Goal: Task Accomplishment & Management: Complete application form

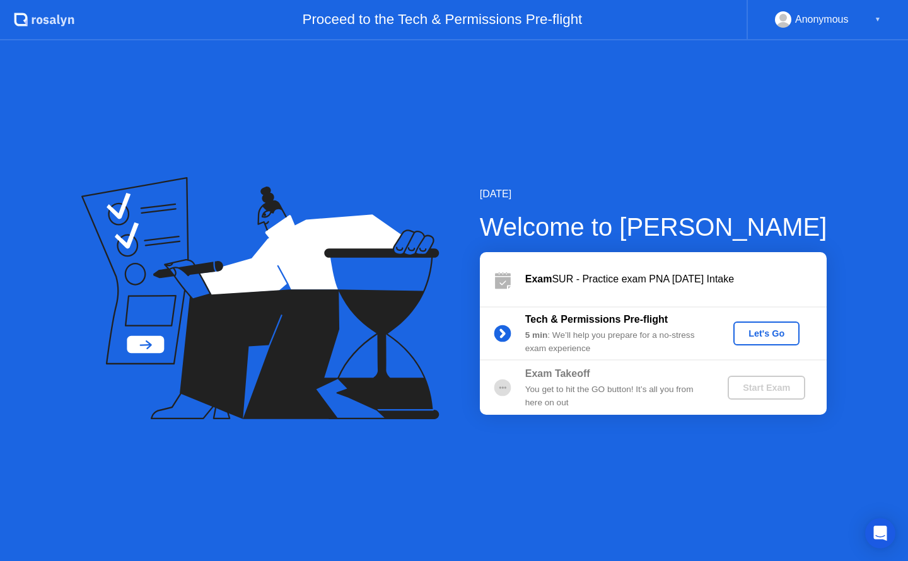
click at [761, 333] on div "Let's Go" at bounding box center [766, 333] width 56 height 10
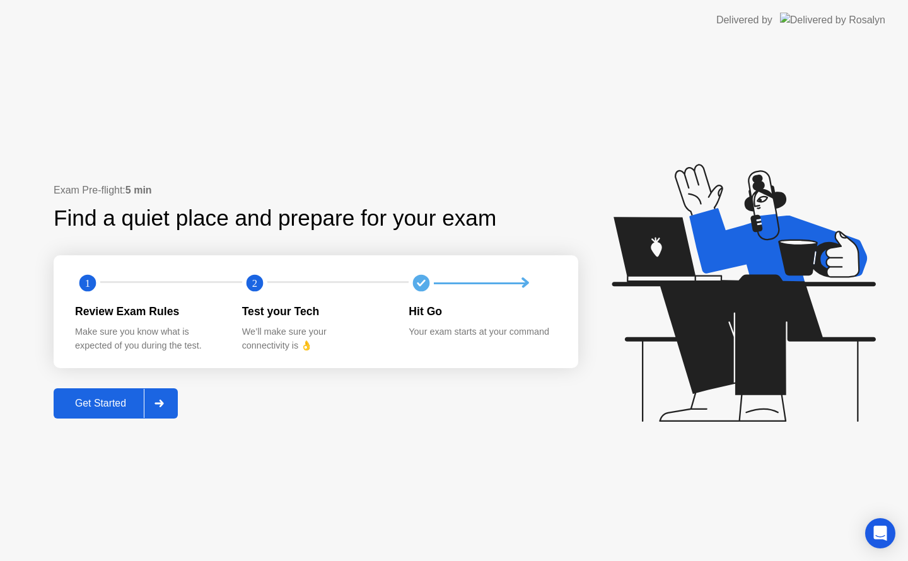
click at [116, 395] on button "Get Started" at bounding box center [116, 403] width 124 height 30
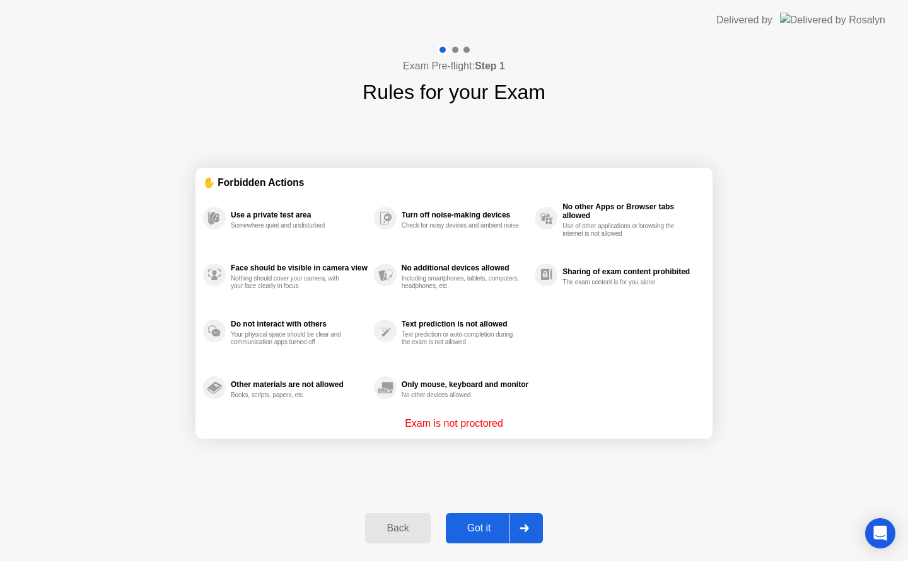
click at [473, 531] on div "Got it" at bounding box center [478, 528] width 59 height 11
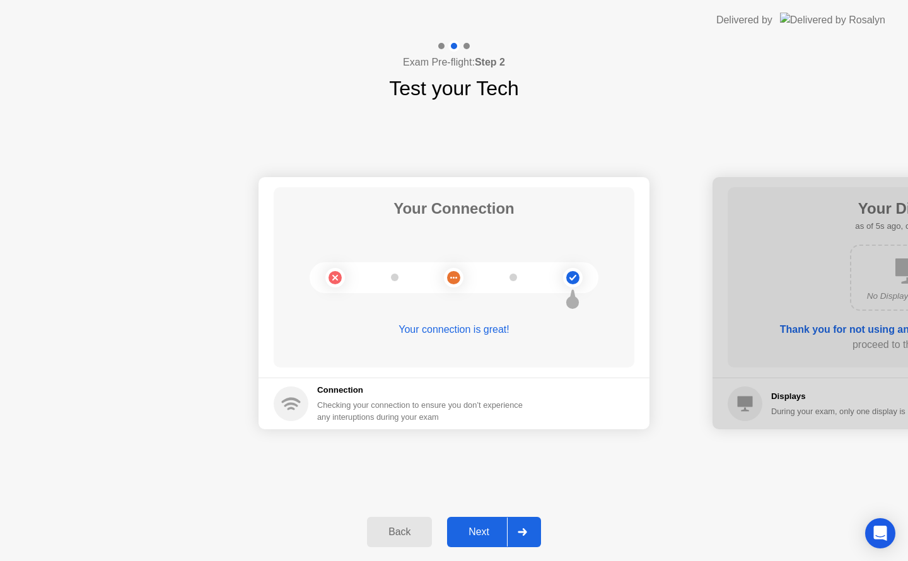
click at [484, 531] on div "Next" at bounding box center [479, 531] width 56 height 11
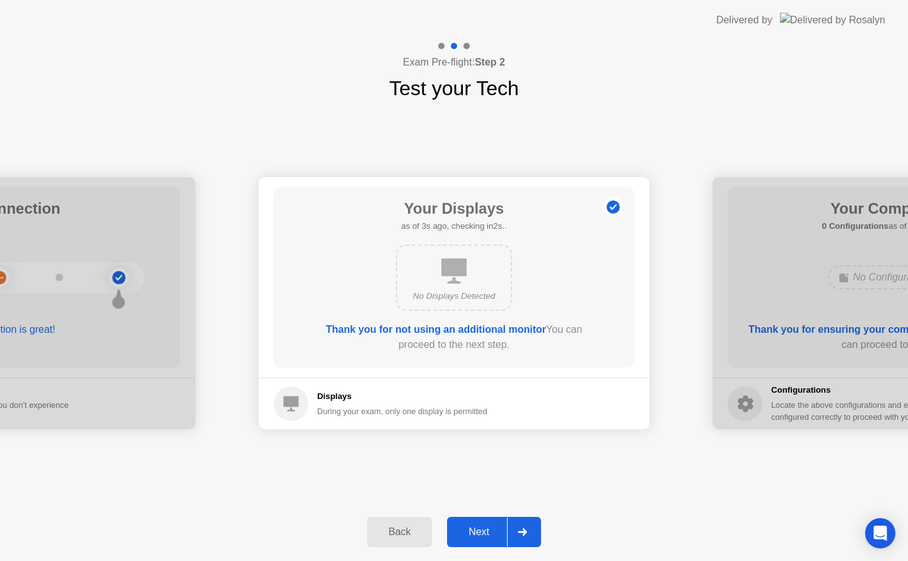
click at [484, 531] on div "Next" at bounding box center [479, 531] width 56 height 11
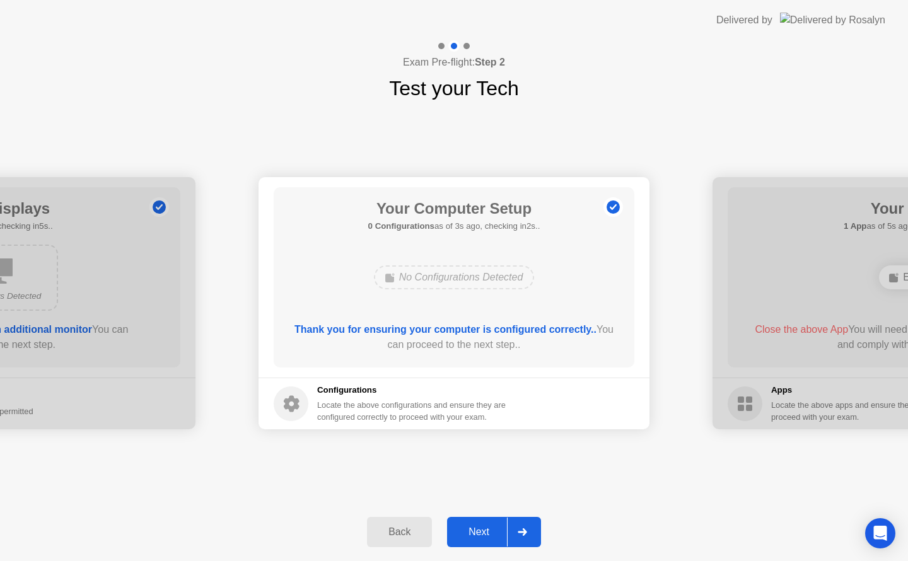
click at [484, 531] on div "Next" at bounding box center [479, 531] width 56 height 11
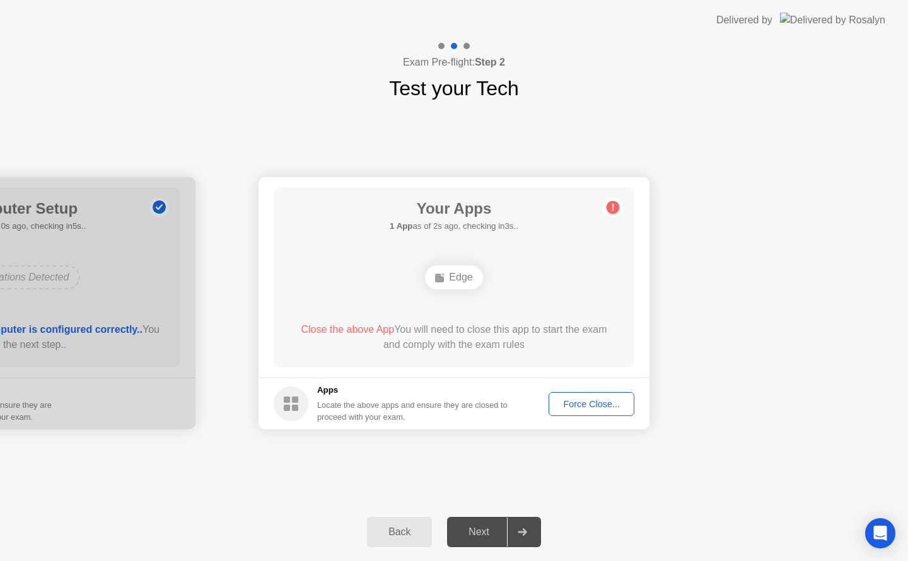
click at [591, 407] on div "Force Close..." at bounding box center [591, 404] width 77 height 10
click at [601, 408] on div "Force Close..." at bounding box center [591, 404] width 77 height 10
click at [601, 403] on div "Force Close..." at bounding box center [591, 404] width 77 height 10
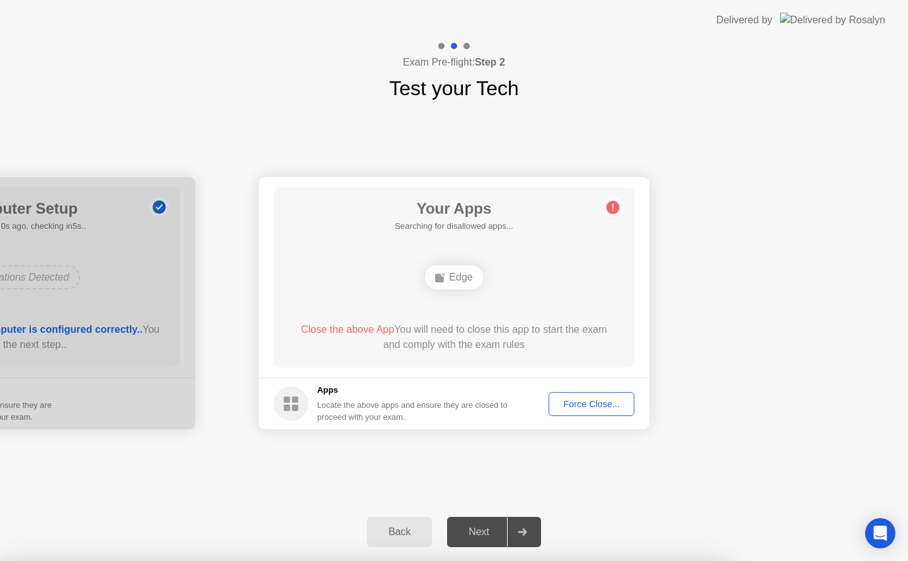
click at [603, 401] on div "Force Close..." at bounding box center [591, 404] width 77 height 10
click at [612, 402] on div "Force Close..." at bounding box center [591, 404] width 77 height 10
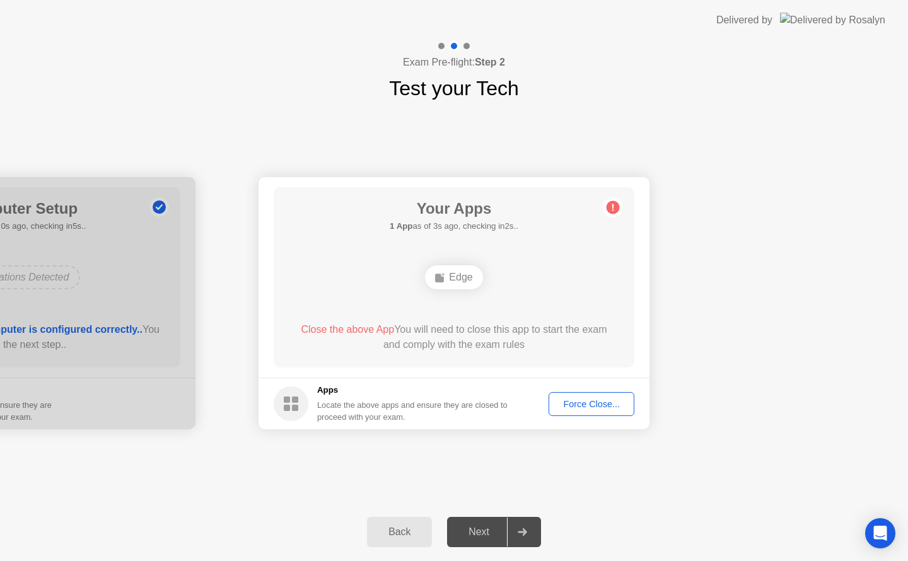
click at [587, 409] on div "Force Close..." at bounding box center [591, 404] width 77 height 10
click at [584, 407] on div "Force Close..." at bounding box center [591, 404] width 77 height 10
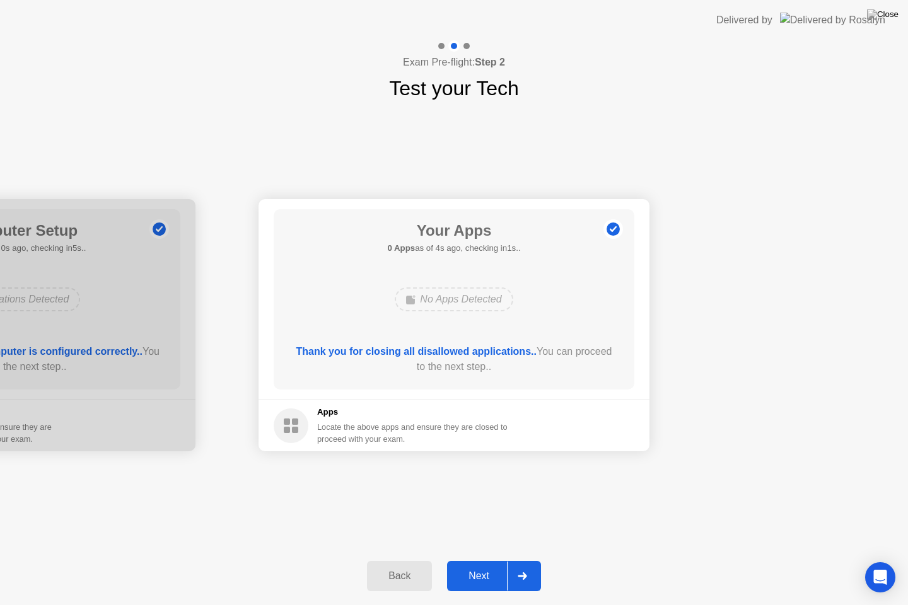
click at [493, 560] on div "Next" at bounding box center [479, 575] width 56 height 11
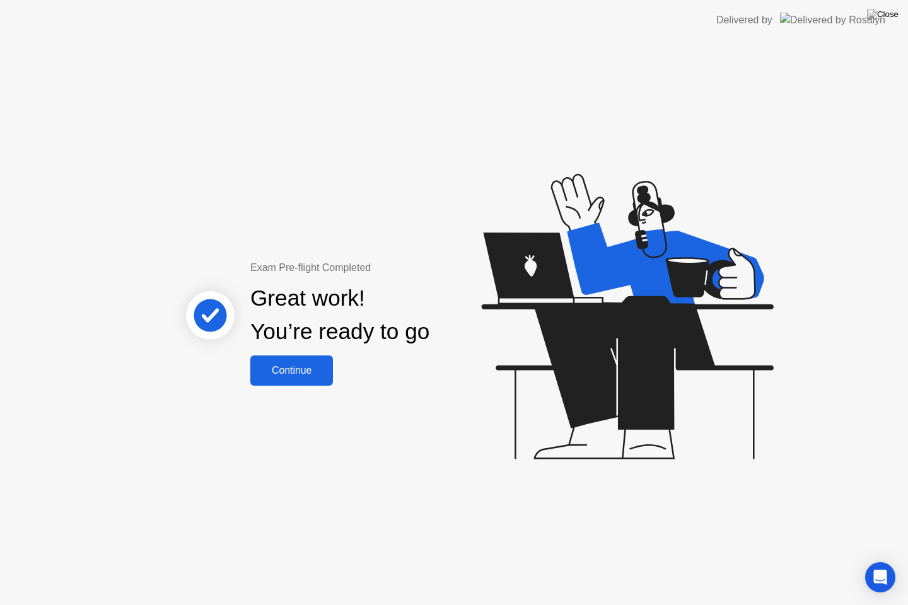
click at [297, 370] on div "Continue" at bounding box center [291, 370] width 75 height 11
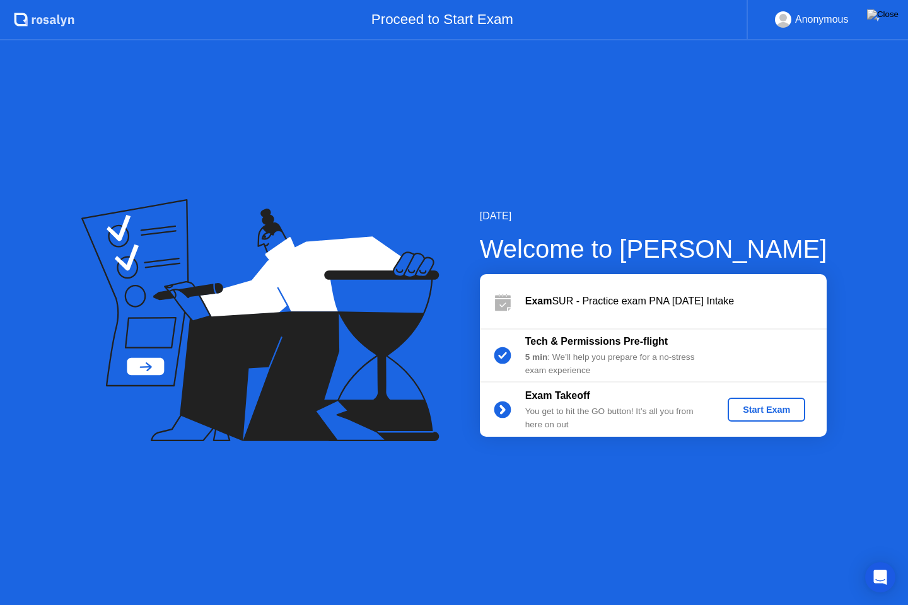
click at [759, 406] on div "Start Exam" at bounding box center [765, 410] width 67 height 10
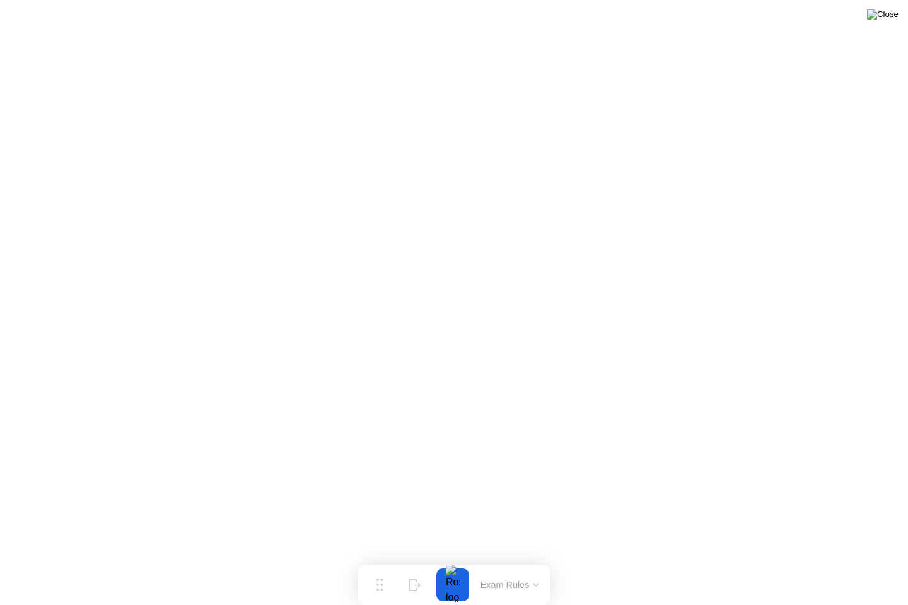
click at [887, 13] on img at bounding box center [883, 14] width 32 height 10
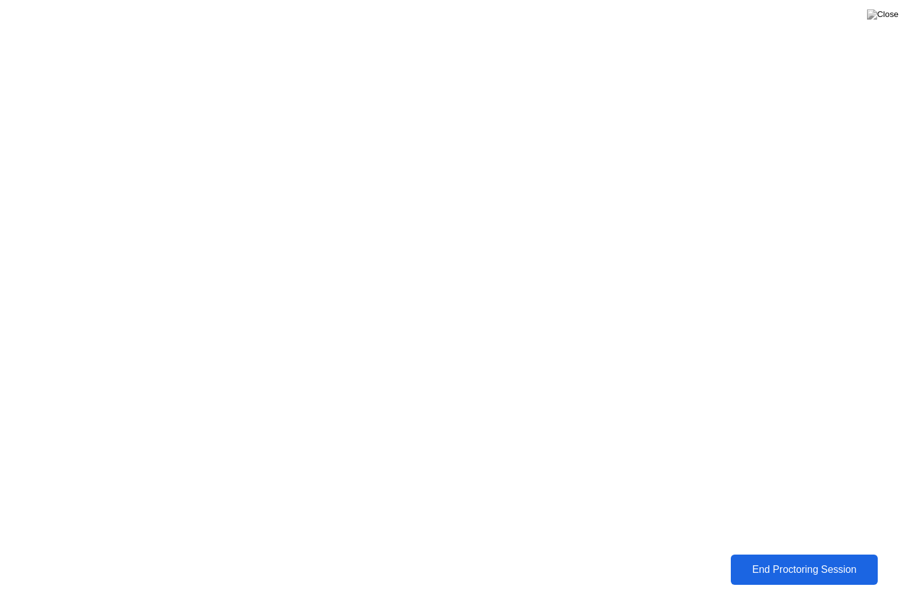
click at [795, 560] on div "End Proctoring Session" at bounding box center [804, 569] width 140 height 11
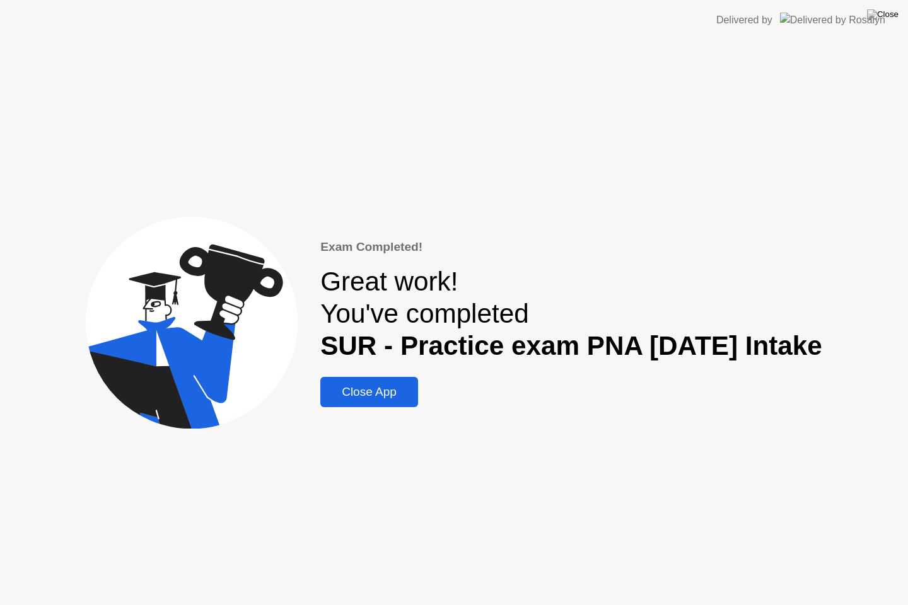
click at [371, 398] on div "Close App" at bounding box center [369, 392] width 90 height 14
